Goal: Information Seeking & Learning: Check status

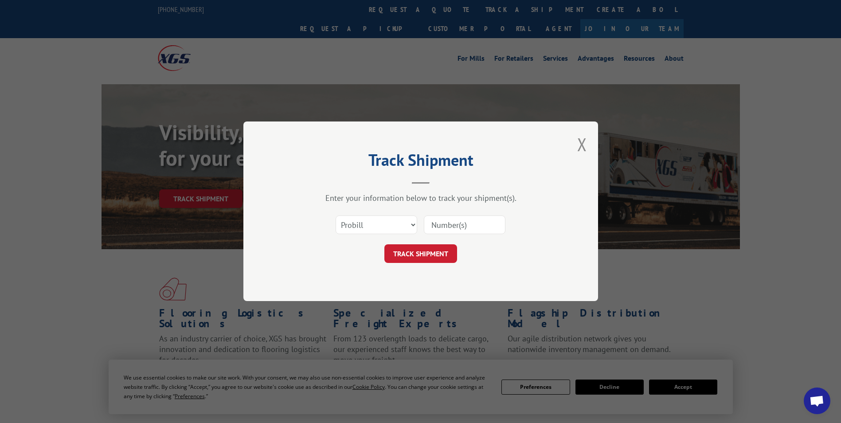
click at [463, 223] on input at bounding box center [465, 225] width 82 height 19
paste input "17271421"
type input "17271421"
click at [437, 254] on button "TRACK SHIPMENT" at bounding box center [420, 254] width 73 height 19
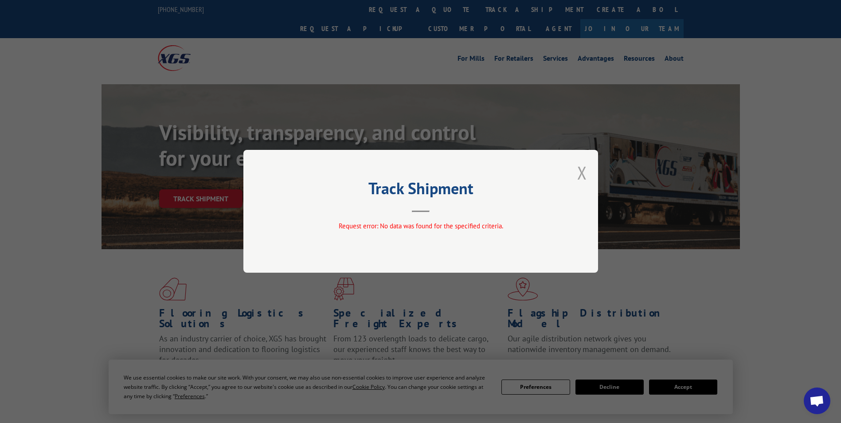
click at [586, 169] on button "Close modal" at bounding box center [582, 172] width 10 height 23
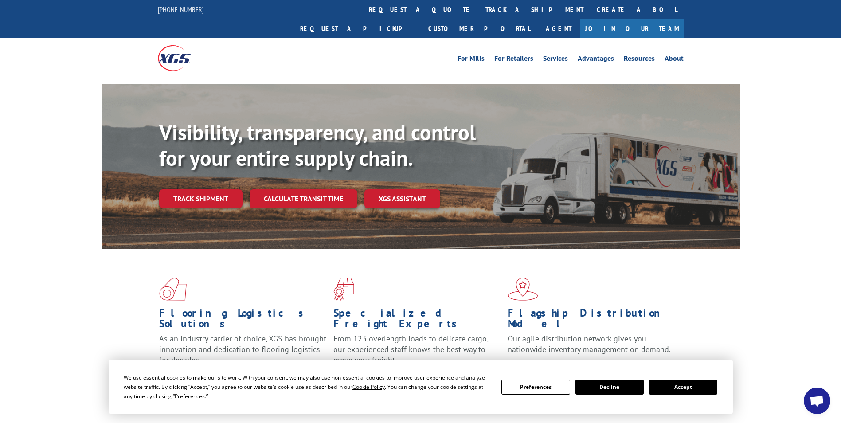
click at [479, 4] on link "track a shipment" at bounding box center [534, 9] width 111 height 19
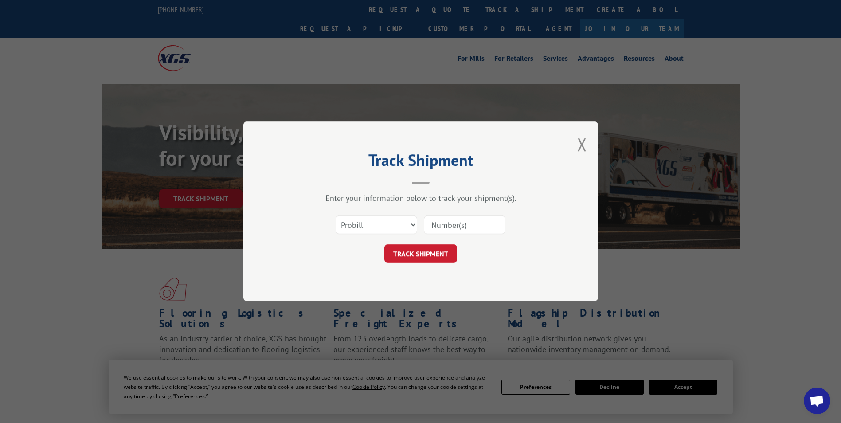
click at [446, 223] on input at bounding box center [465, 225] width 82 height 19
type input "17271421"
click button "TRACK SHIPMENT" at bounding box center [420, 254] width 73 height 19
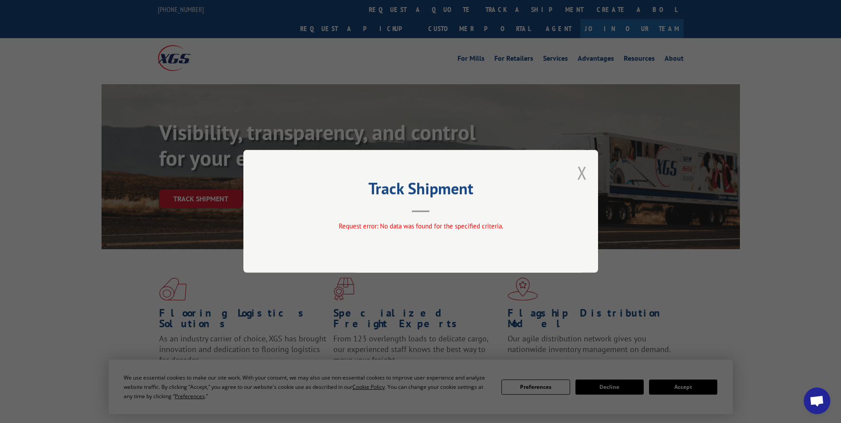
click at [586, 175] on button "Close modal" at bounding box center [582, 172] width 10 height 23
